Goal: Complete application form

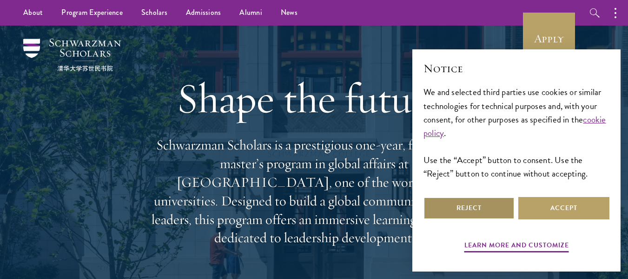
click at [484, 207] on button "Reject" at bounding box center [469, 208] width 91 height 22
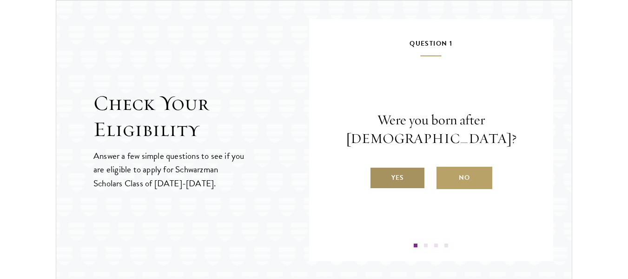
click at [410, 180] on label "Yes" at bounding box center [398, 177] width 56 height 22
click at [378, 176] on input "Yes" at bounding box center [374, 171] width 8 height 8
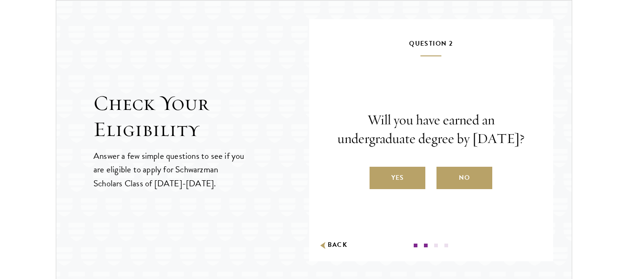
click at [410, 180] on label "Yes" at bounding box center [398, 177] width 56 height 22
click at [378, 176] on input "Yes" at bounding box center [374, 171] width 8 height 8
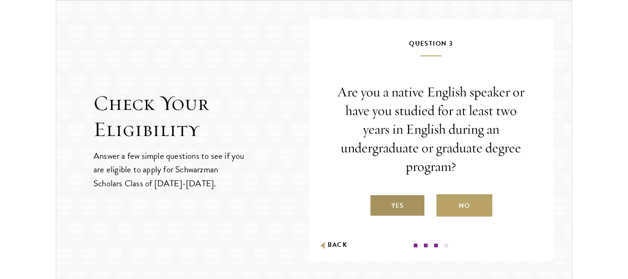
click at [399, 210] on label "Yes" at bounding box center [398, 205] width 56 height 22
click at [378, 204] on input "Yes" at bounding box center [374, 199] width 8 height 8
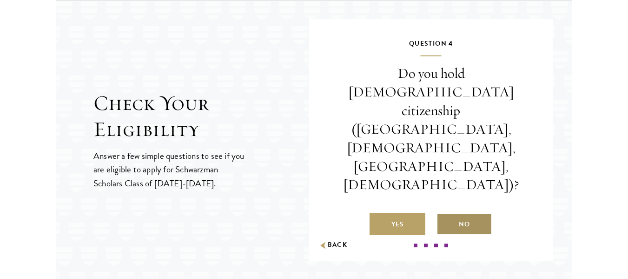
click at [470, 212] on label "No" at bounding box center [465, 223] width 56 height 22
click at [445, 214] on input "No" at bounding box center [441, 218] width 8 height 8
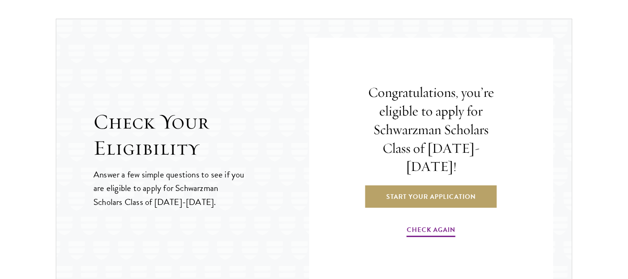
scroll to position [1034, 0]
